Goal: Navigation & Orientation: Find specific page/section

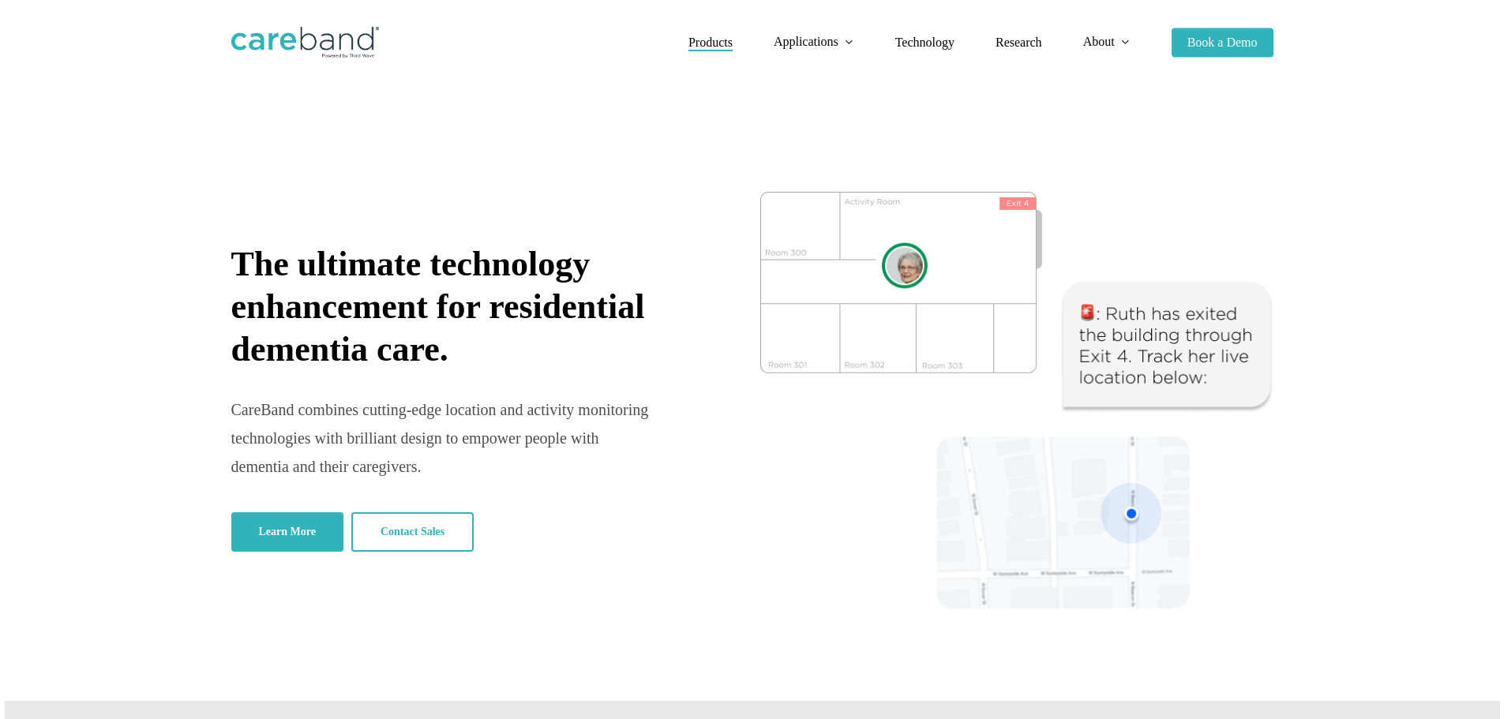
click at [708, 43] on span "Products" at bounding box center [711, 42] width 44 height 13
